Goal: Task Accomplishment & Management: Use online tool/utility

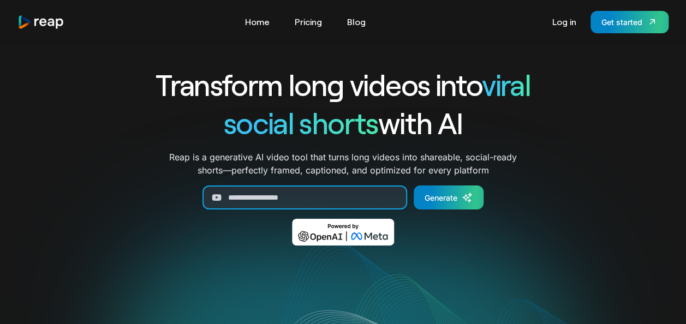
click at [315, 203] on input "Generate Form" at bounding box center [304, 198] width 205 height 24
paste input "**********"
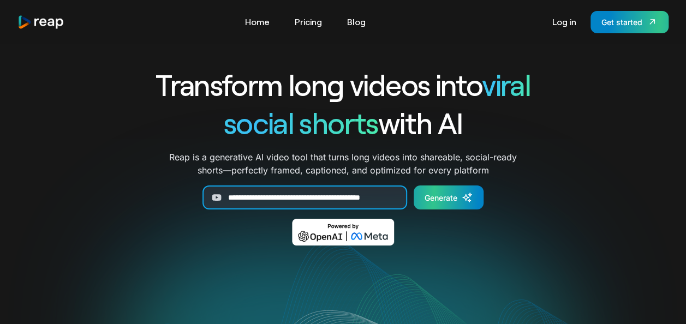
type input "**********"
click at [445, 197] on div "Generate" at bounding box center [441, 197] width 33 height 11
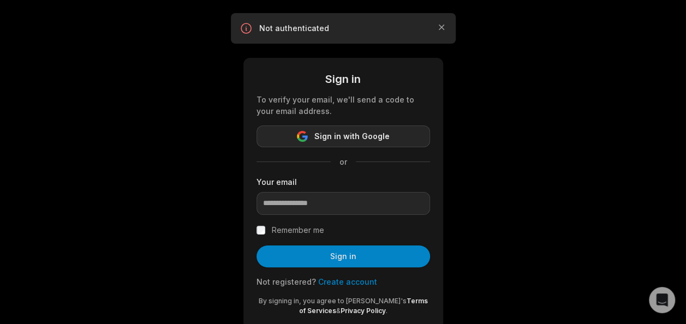
click at [387, 136] on button "Sign in with Google" at bounding box center [343, 136] width 174 height 22
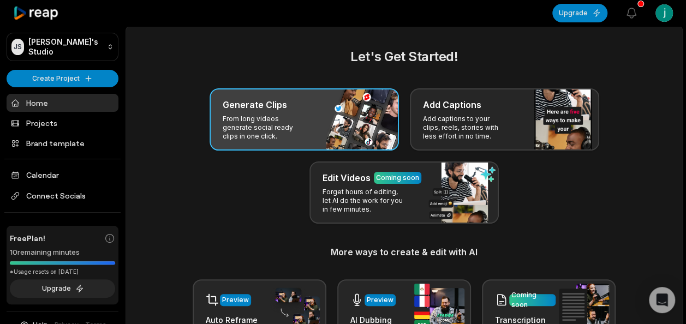
click at [316, 87] on div "Let's Get Started! Generate Clips From long videos generate social ready clips …" at bounding box center [404, 220] width 530 height 346
click at [302, 106] on div "Generate Clips" at bounding box center [304, 104] width 163 height 13
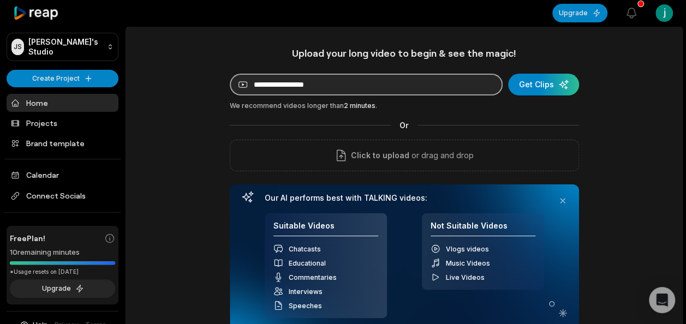
click at [336, 86] on input at bounding box center [366, 85] width 273 height 22
paste input "**********"
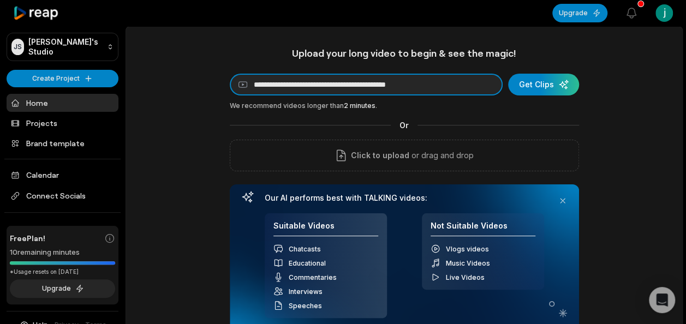
type input "**********"
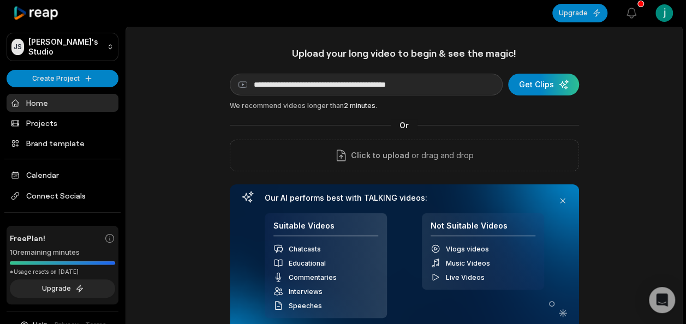
click at [562, 71] on div "**********" at bounding box center [404, 192] width 349 height 290
click at [555, 81] on div "submit" at bounding box center [543, 85] width 71 height 22
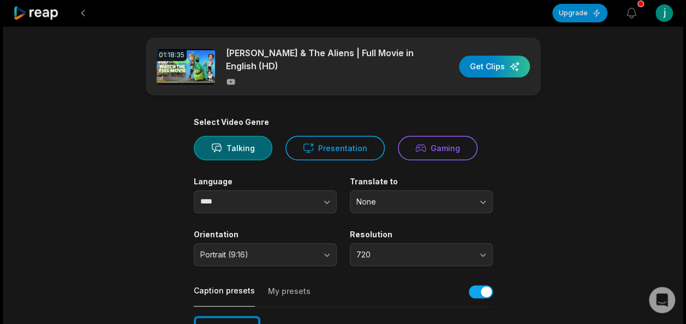
scroll to position [2, 0]
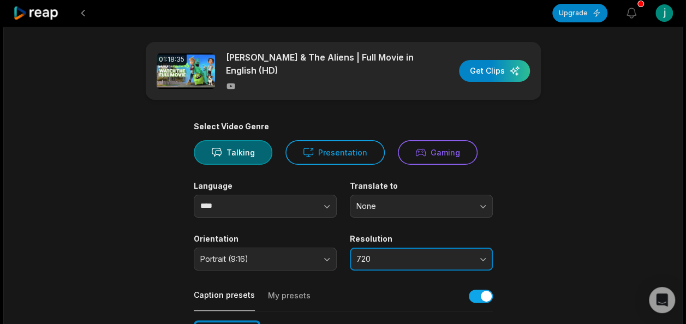
click at [393, 259] on button "720" at bounding box center [421, 259] width 143 height 23
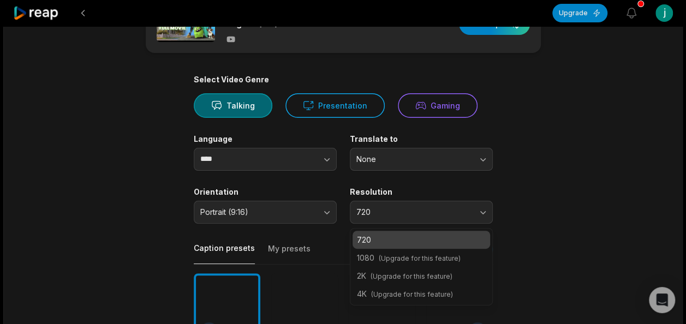
scroll to position [50, 0]
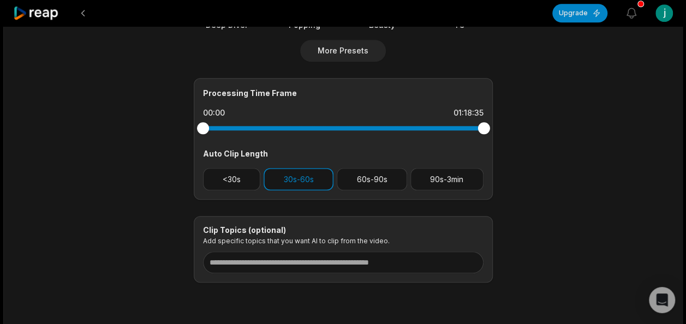
scroll to position [429, 0]
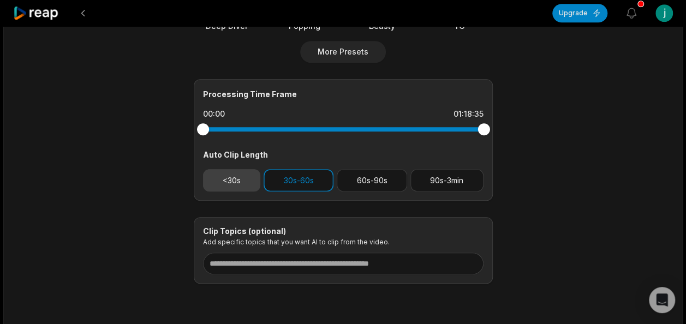
click at [226, 169] on button "<30s" at bounding box center [232, 180] width 58 height 22
click at [292, 169] on button "30s-60s" at bounding box center [299, 180] width 70 height 22
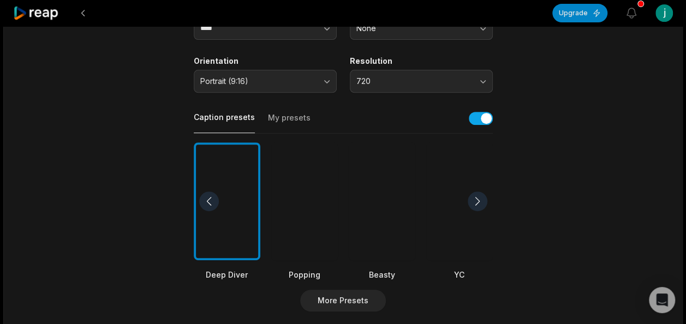
scroll to position [180, 0]
click at [291, 216] on div at bounding box center [304, 201] width 67 height 118
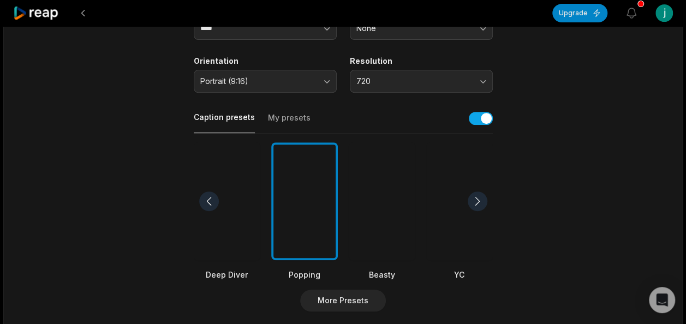
click at [240, 208] on div at bounding box center [227, 201] width 67 height 118
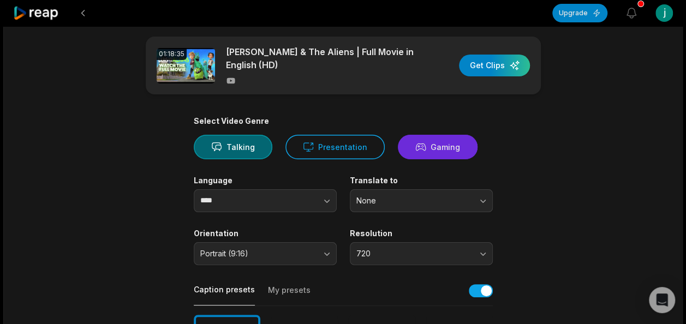
scroll to position [0, 0]
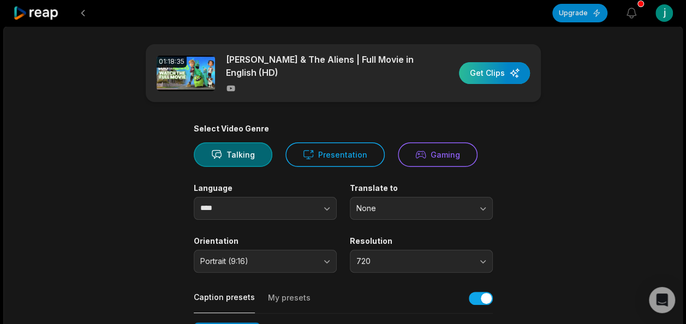
click at [489, 67] on div "button" at bounding box center [494, 73] width 71 height 22
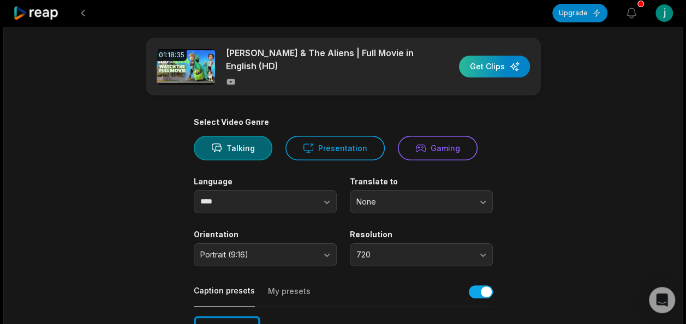
scroll to position [3, 0]
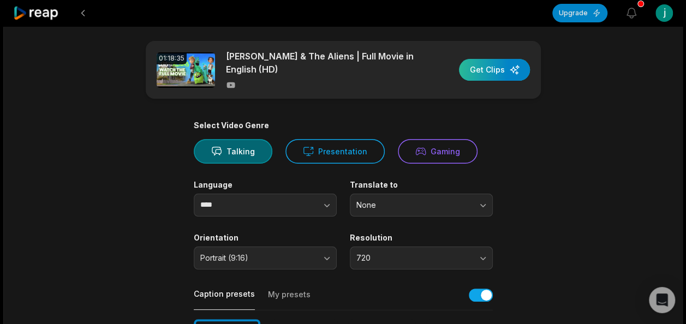
click at [492, 67] on div "button" at bounding box center [494, 70] width 71 height 22
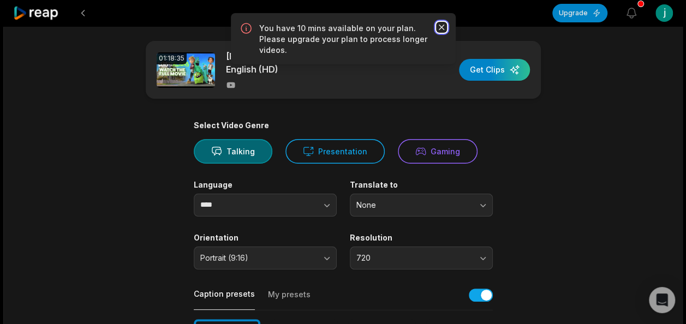
click at [443, 26] on icon "button" at bounding box center [441, 27] width 11 height 11
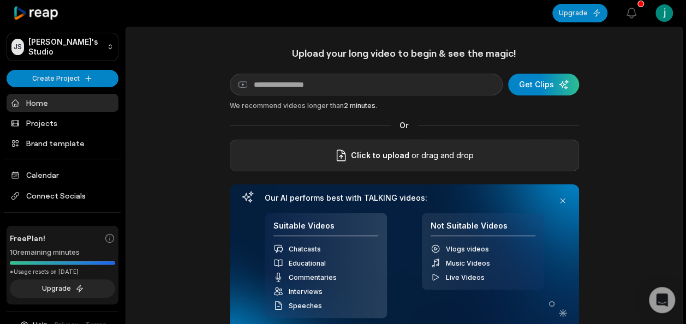
click at [299, 146] on div "Click to upload or drag and drop" at bounding box center [404, 156] width 349 height 32
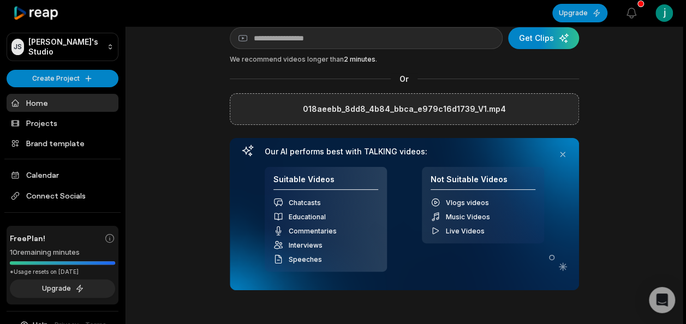
scroll to position [44, 0]
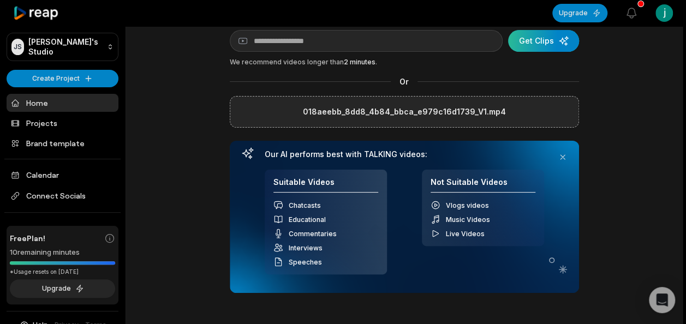
click at [540, 40] on div "submit" at bounding box center [543, 41] width 71 height 22
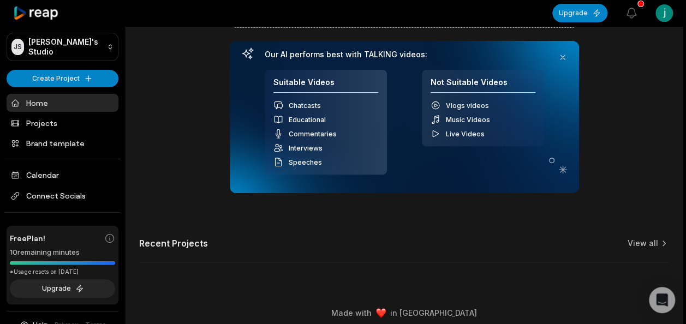
scroll to position [160, 0]
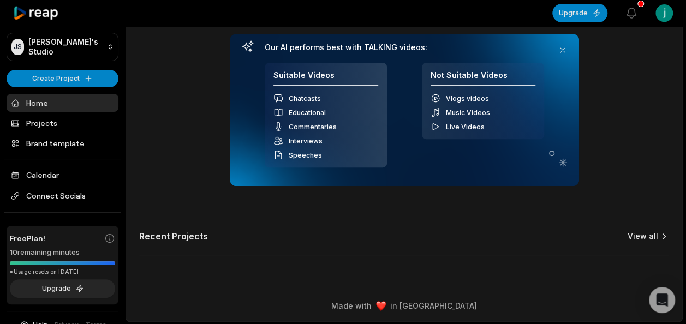
click at [648, 231] on link "View all" at bounding box center [642, 236] width 31 height 11
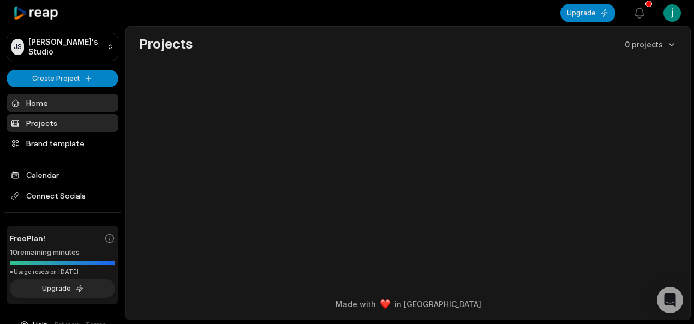
click at [69, 99] on link "Home" at bounding box center [63, 103] width 112 height 18
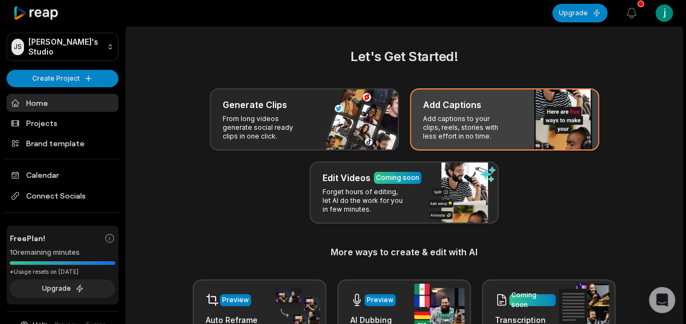
click at [466, 121] on p "Add captions to your clips, reels, stories with less effort in no time." at bounding box center [465, 128] width 85 height 26
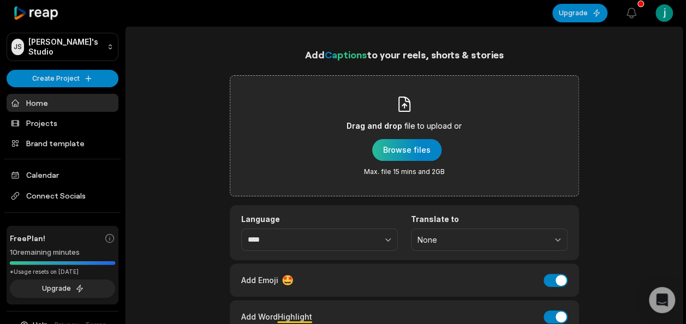
click at [404, 145] on div "button" at bounding box center [406, 150] width 69 height 22
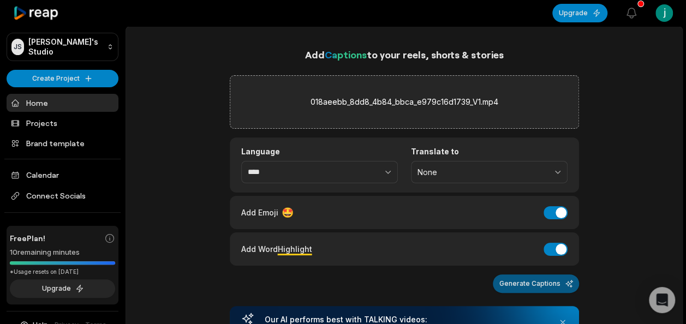
click at [541, 277] on button "Generate Captions" at bounding box center [536, 283] width 86 height 19
click at [515, 95] on div "018aeebb_8dd8_4b84_bbca_e979c16d1739_V1.mp4" at bounding box center [404, 101] width 349 height 53
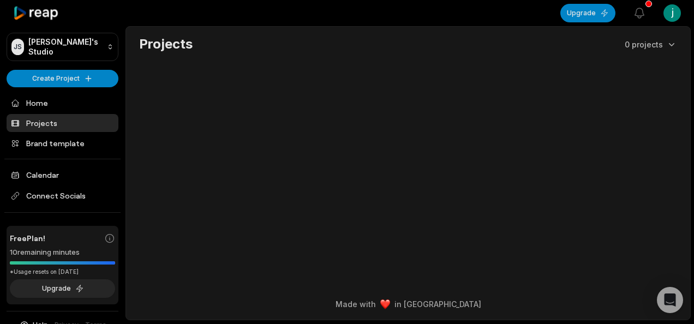
click at [309, 134] on main "Projects 0 projects" at bounding box center [408, 140] width 564 height 227
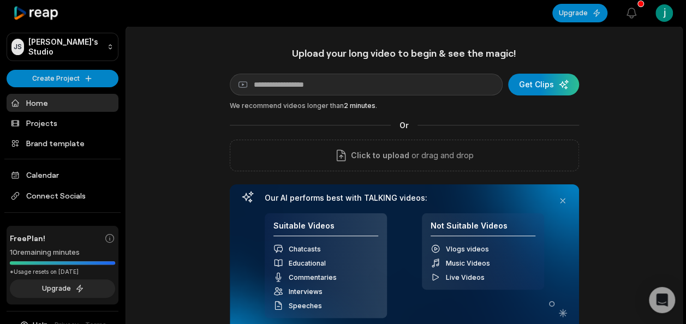
click at [173, 141] on div "Upload your long video to begin & see the magic! YouTube link Get Clips We reco…" at bounding box center [404, 233] width 556 height 372
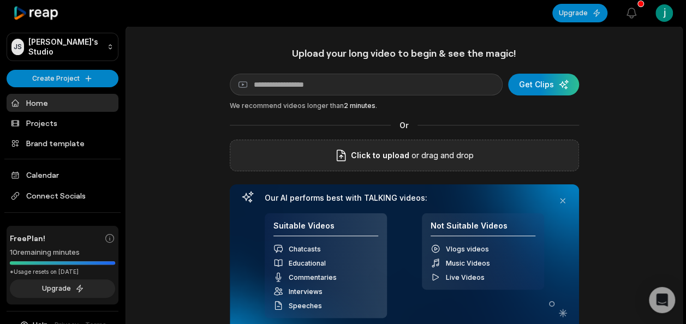
click at [296, 154] on div "Click to upload or drag and drop" at bounding box center [404, 156] width 349 height 32
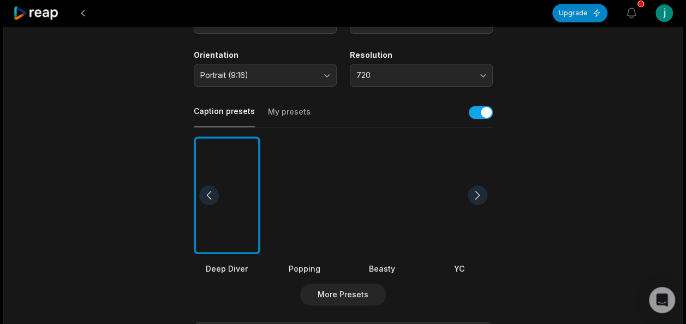
scroll to position [188, 0]
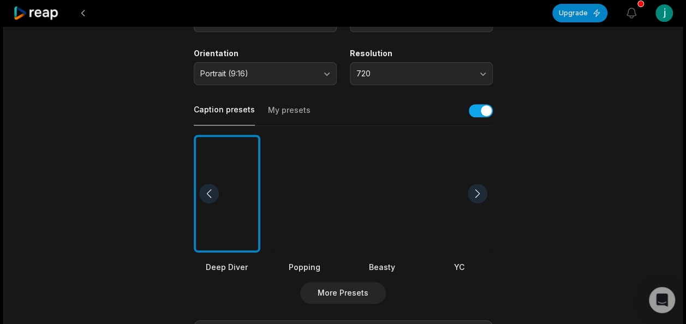
click at [302, 214] on div at bounding box center [304, 194] width 67 height 118
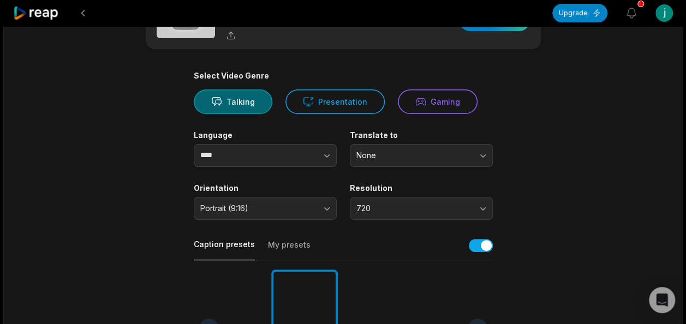
scroll to position [0, 0]
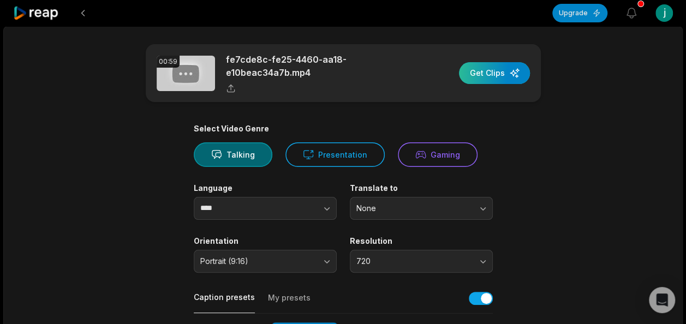
click at [497, 73] on div "button" at bounding box center [494, 73] width 71 height 22
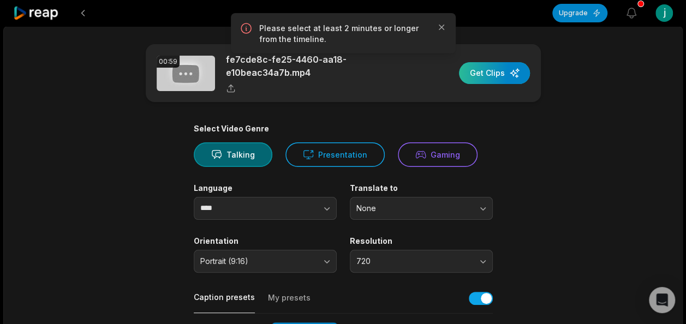
click at [497, 73] on div "button" at bounding box center [494, 73] width 71 height 22
click at [440, 27] on icon "button" at bounding box center [440, 27] width 5 height 5
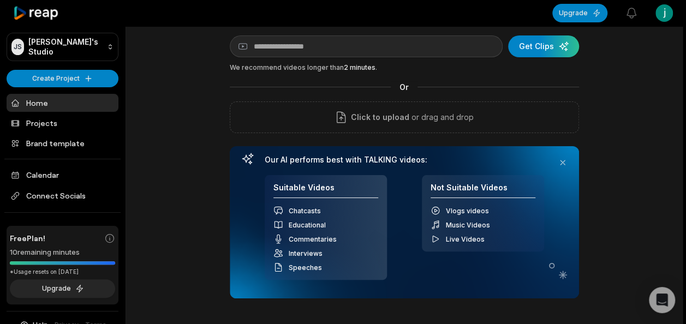
scroll to position [29, 0]
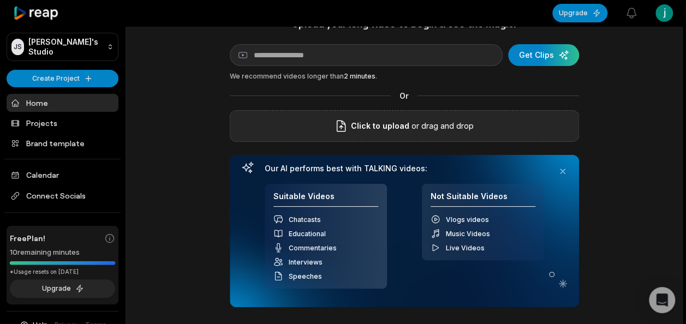
click at [385, 116] on div "Click to upload or drag and drop" at bounding box center [404, 126] width 349 height 32
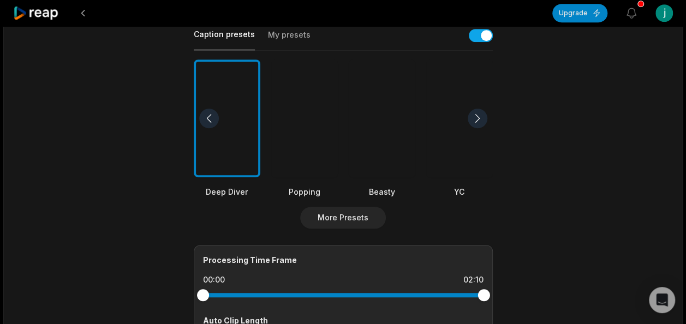
scroll to position [273, 0]
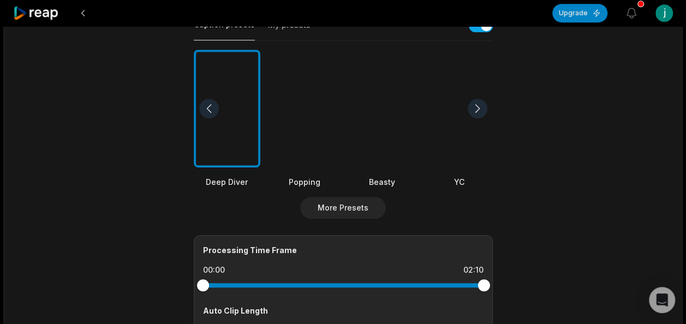
click at [318, 106] on div at bounding box center [304, 109] width 67 height 118
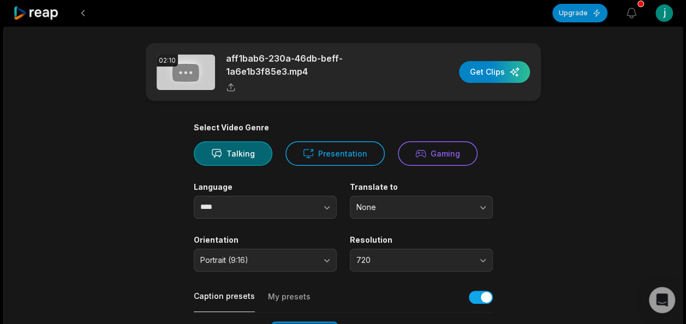
scroll to position [1, 0]
click at [498, 72] on div "button" at bounding box center [494, 73] width 71 height 22
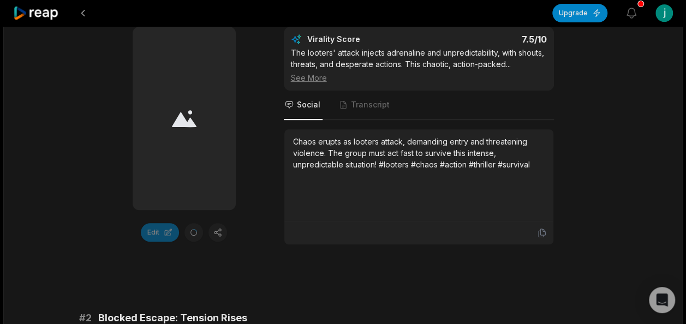
scroll to position [215, 0]
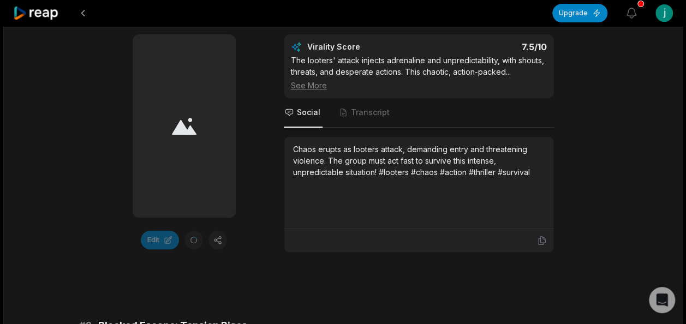
click at [301, 86] on div "See More" at bounding box center [419, 85] width 256 height 11
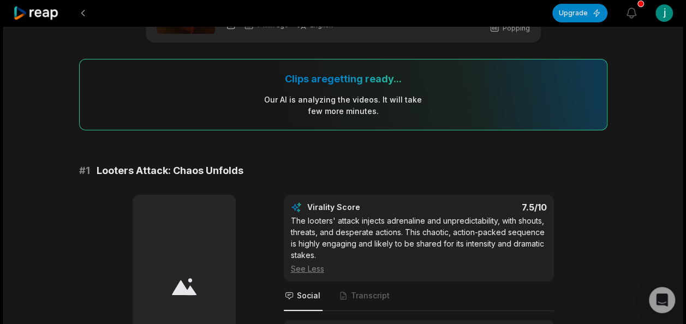
scroll to position [56, 0]
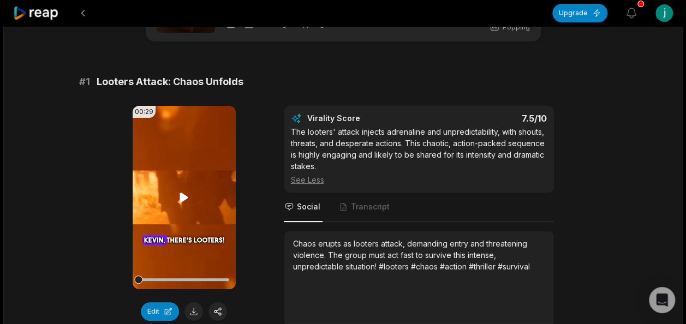
click at [182, 198] on icon at bounding box center [184, 197] width 8 height 9
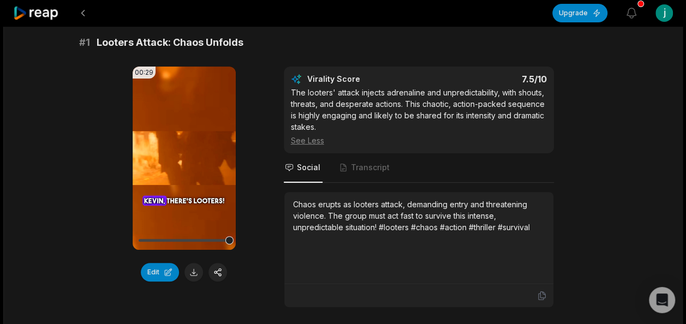
scroll to position [98, 0]
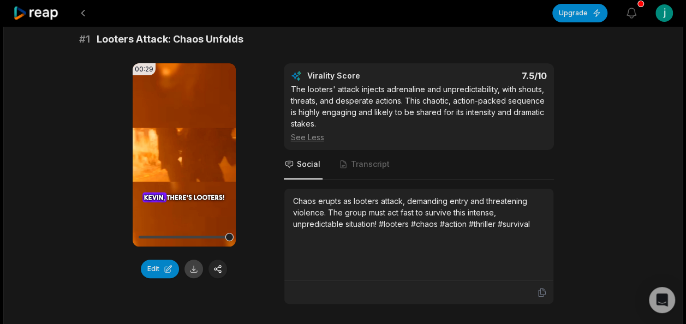
click at [188, 271] on button at bounding box center [193, 269] width 19 height 19
click at [359, 162] on span "Transcript" at bounding box center [370, 164] width 39 height 11
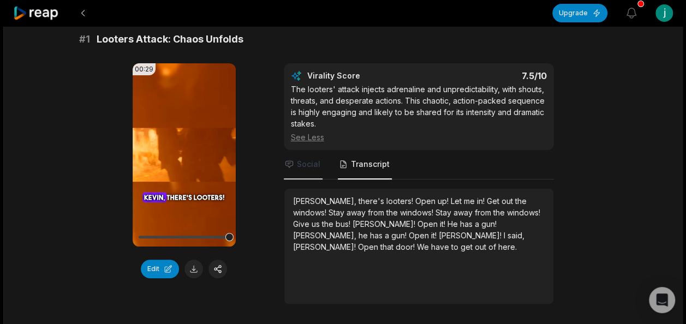
click at [313, 166] on span "Social" at bounding box center [308, 164] width 23 height 11
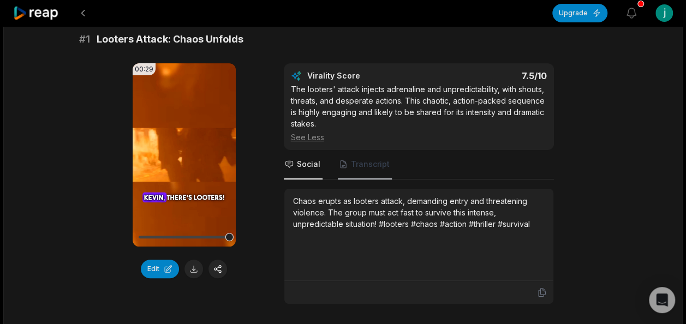
click at [355, 161] on span "Transcript" at bounding box center [370, 164] width 39 height 11
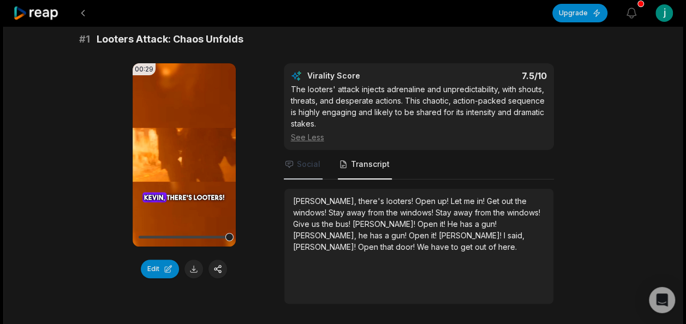
click at [308, 163] on span "Social" at bounding box center [308, 164] width 23 height 11
